Goal: Transaction & Acquisition: Purchase product/service

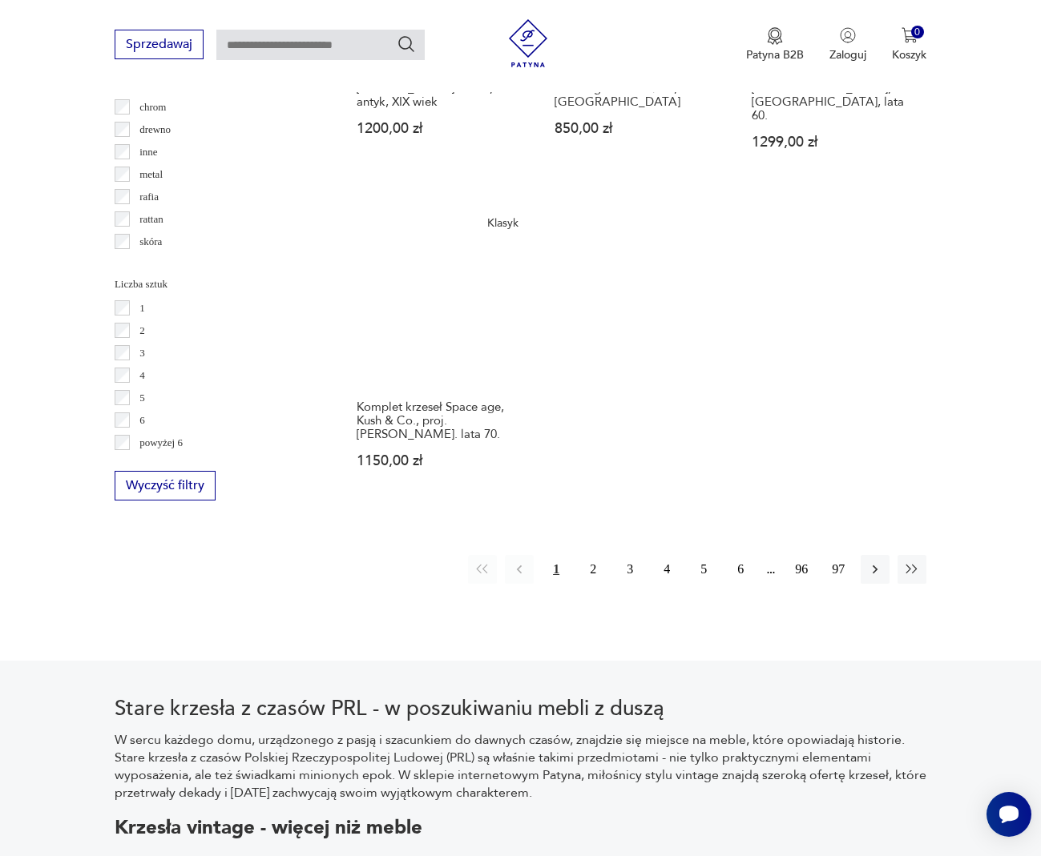
scroll to position [2181, 0]
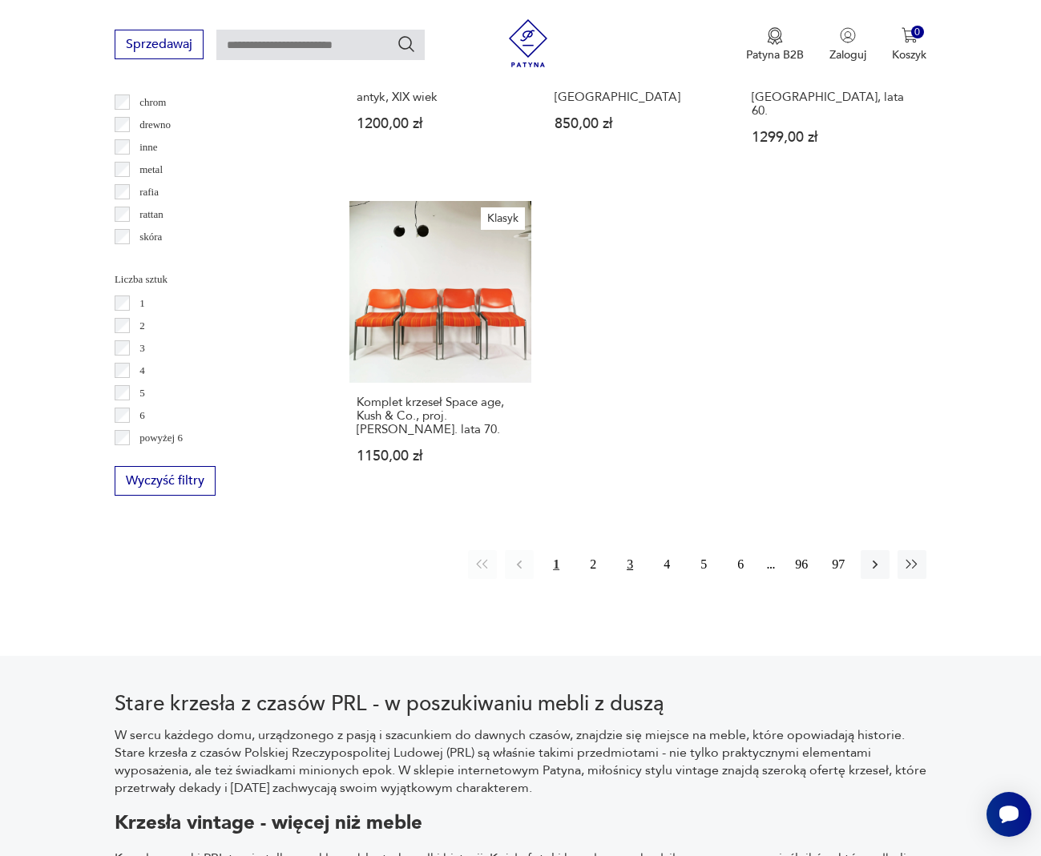
click at [638, 550] on button "3" at bounding box center [629, 564] width 29 height 29
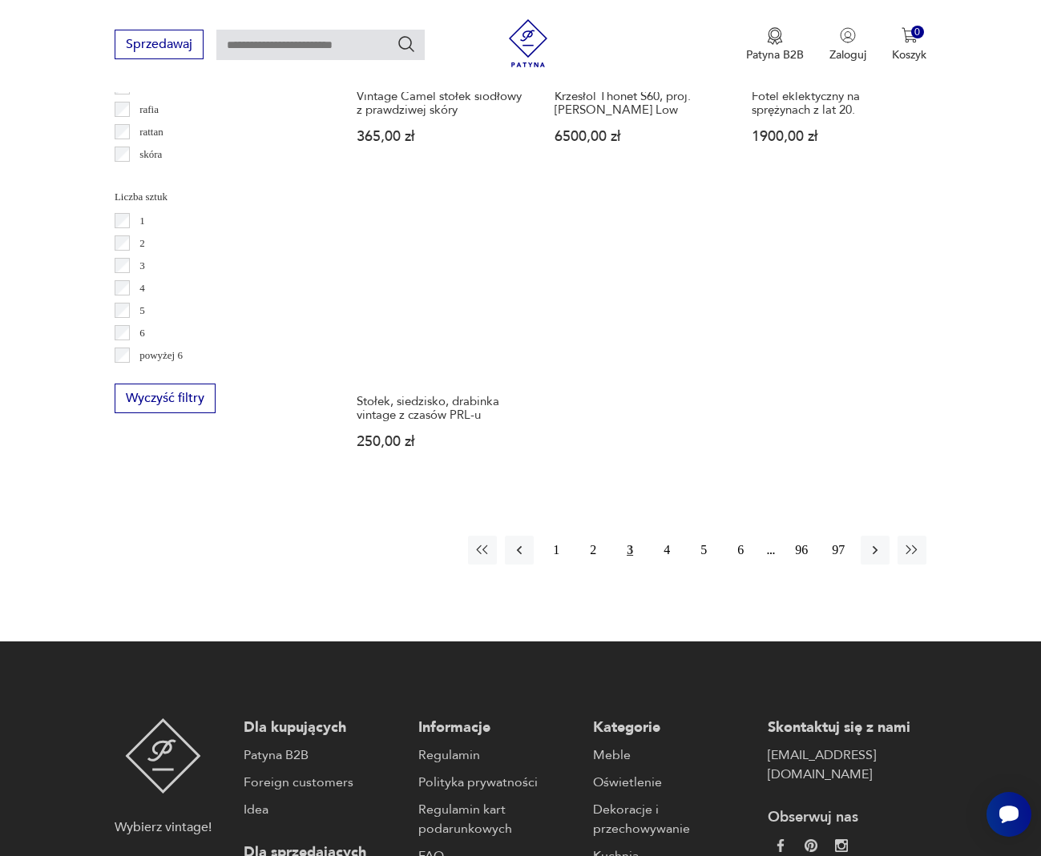
scroll to position [2274, 0]
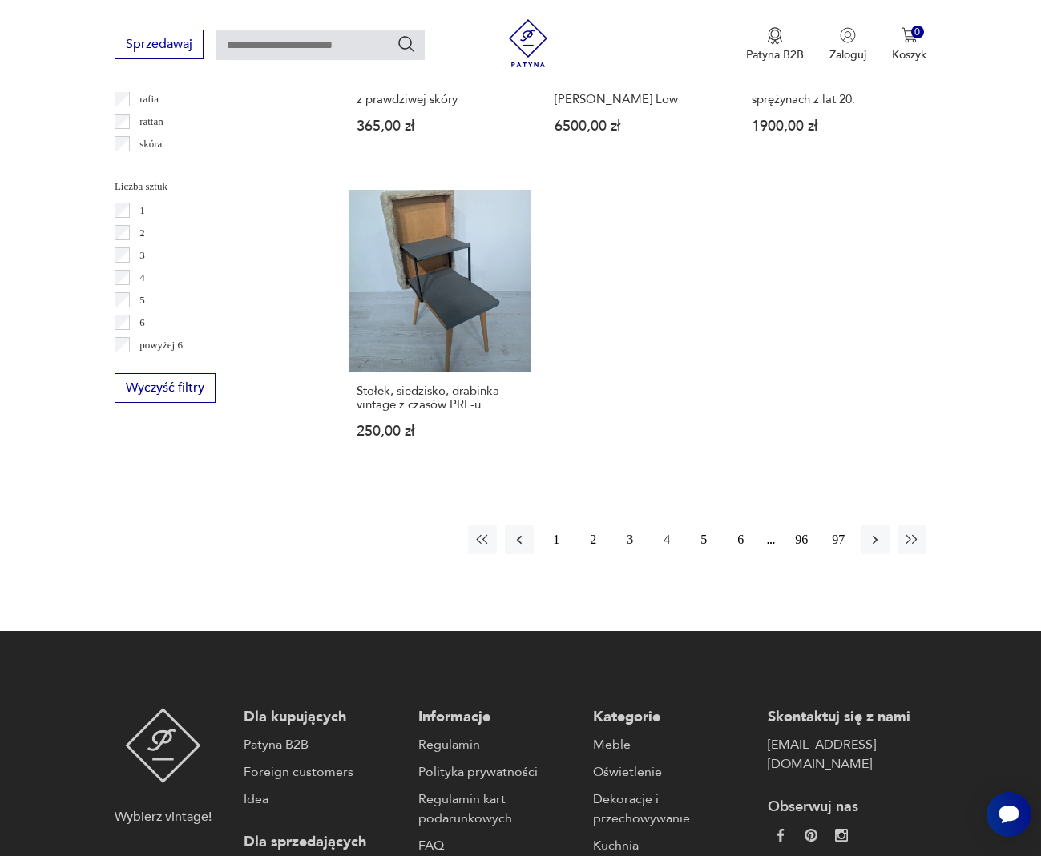
click at [706, 526] on button "5" at bounding box center [703, 540] width 29 height 29
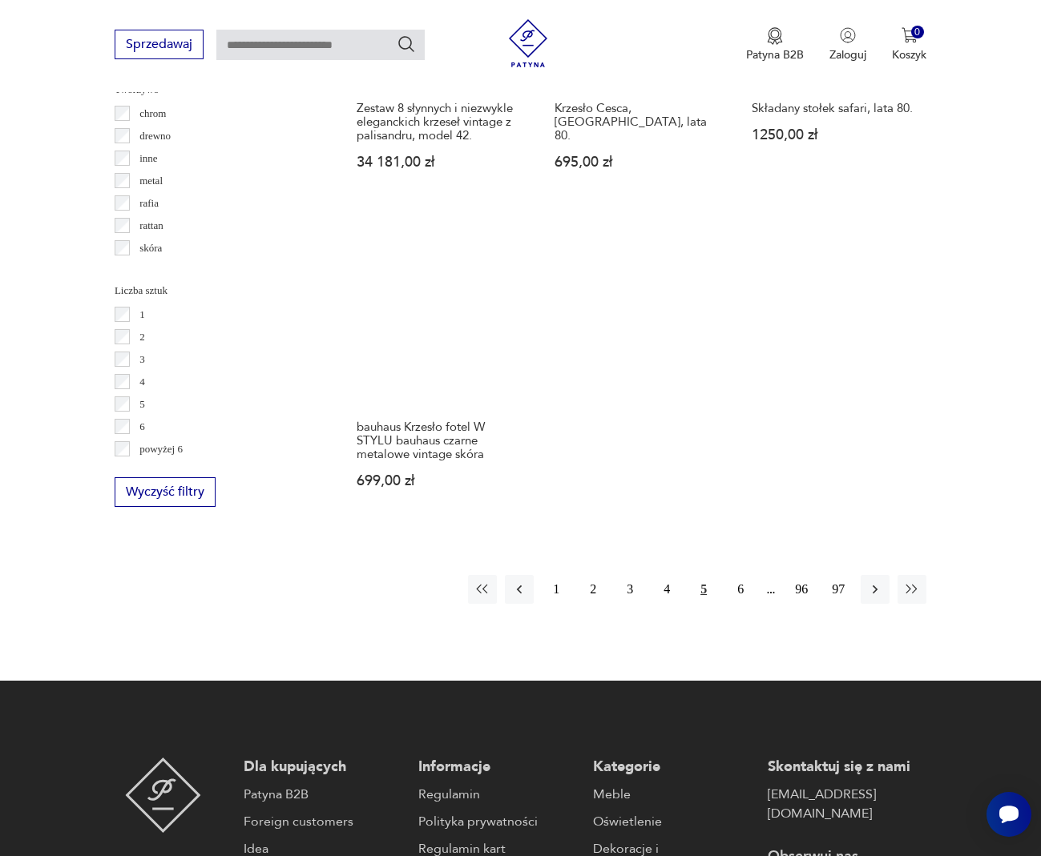
scroll to position [2172, 0]
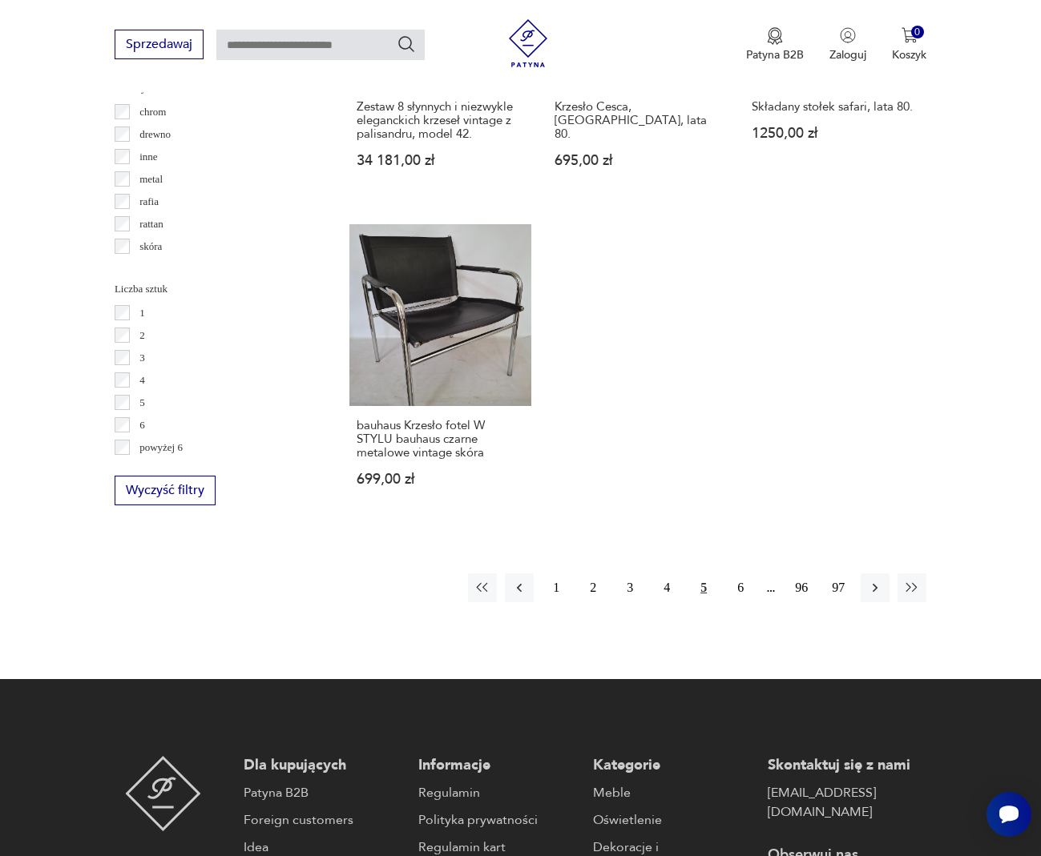
scroll to position [2274, 0]
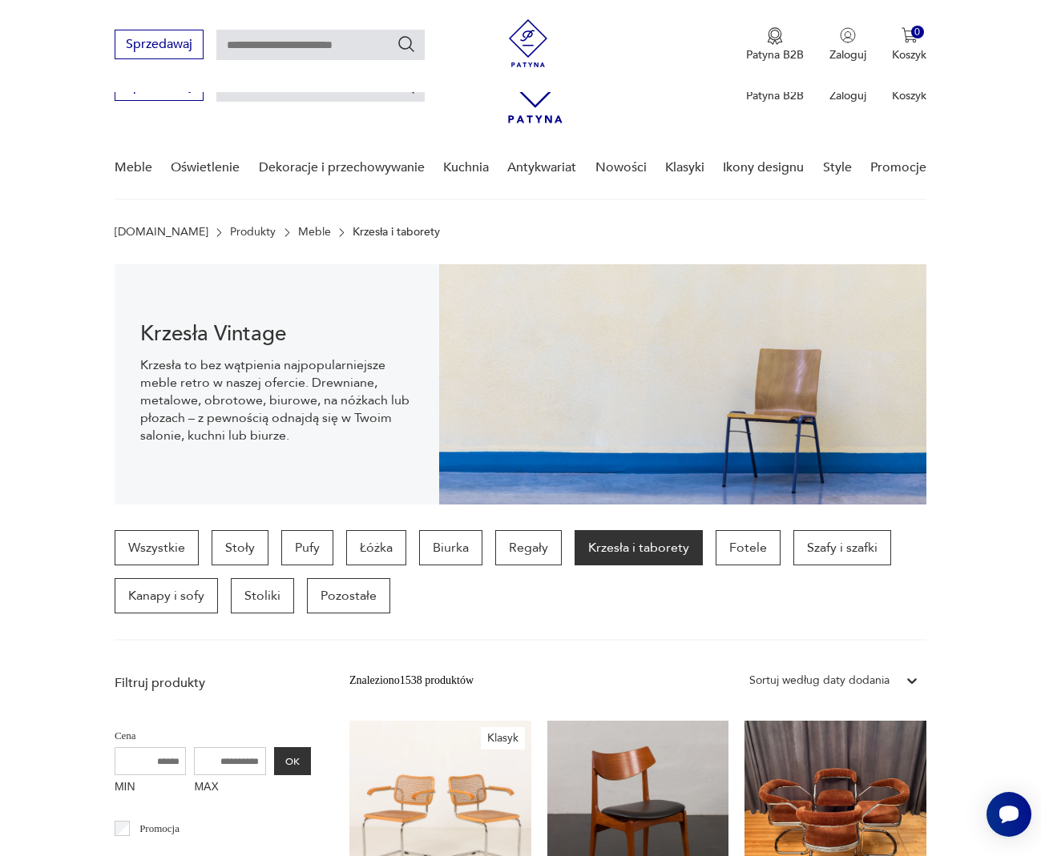
scroll to position [2172, 0]
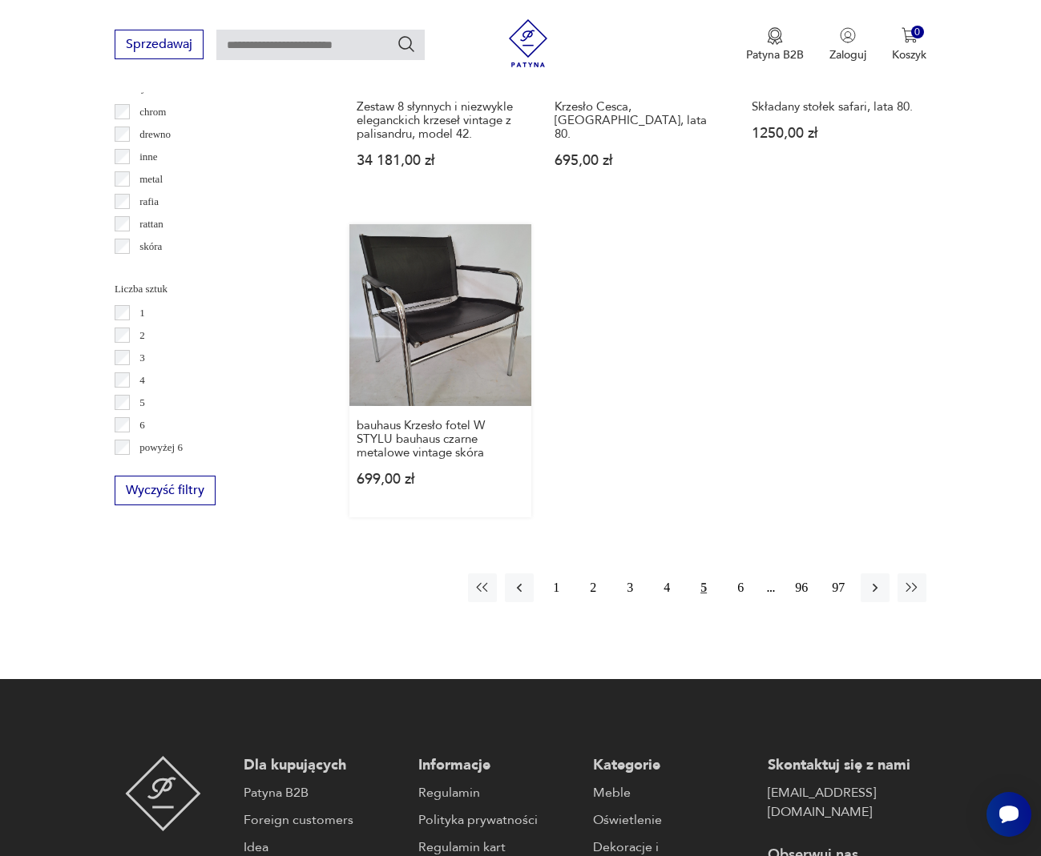
click at [444, 286] on link "bauhaus Krzesło fotel W STYLU bauhaus czarne metalowe vintage skóra 699,00 zł" at bounding box center [440, 370] width 182 height 293
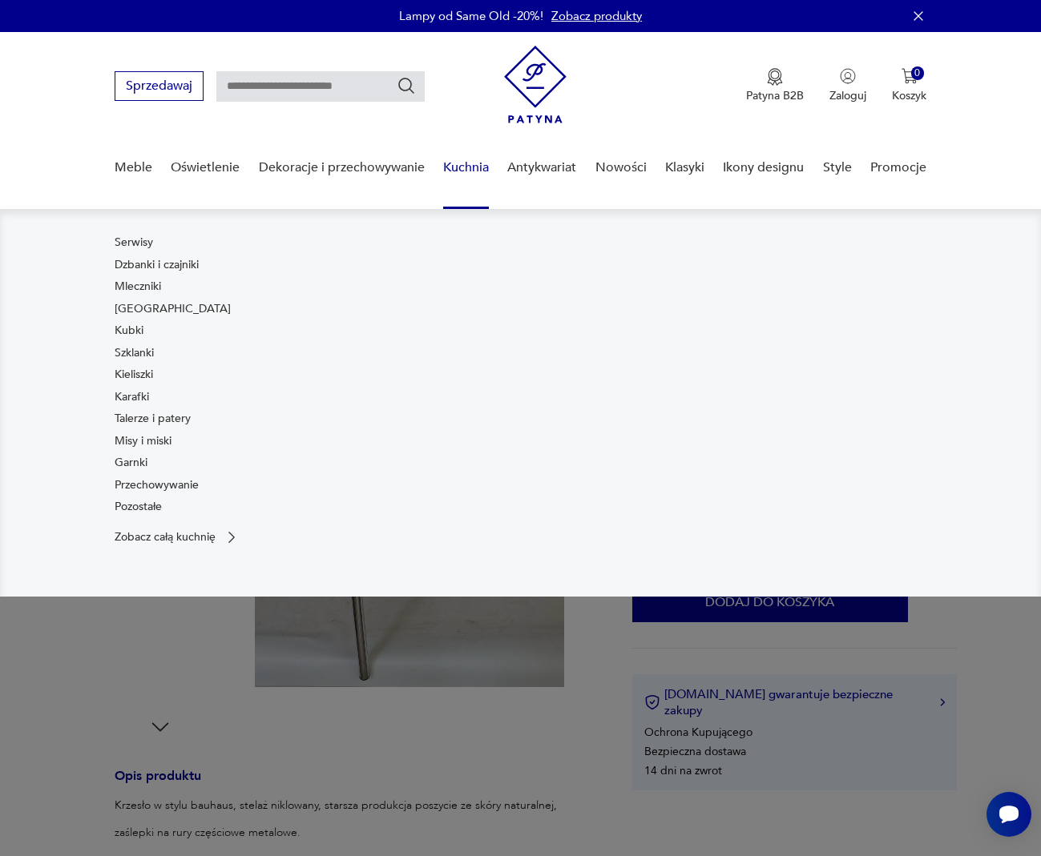
scroll to position [292, 0]
